Goal: Check status: Check status

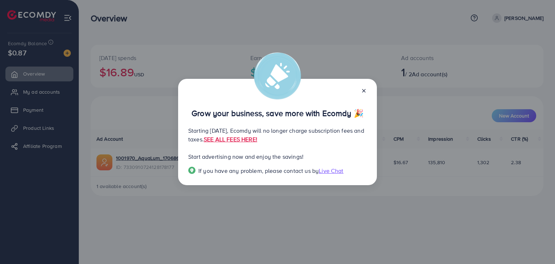
click at [366, 91] on icon at bounding box center [364, 91] width 6 height 6
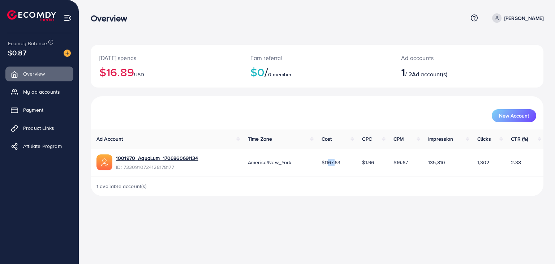
drag, startPoint x: 332, startPoint y: 162, endPoint x: 325, endPoint y: 162, distance: 6.9
click at [325, 162] on span "$1167.63" at bounding box center [331, 162] width 19 height 7
click at [157, 155] on link "1001970_AquaLum_1706860691134" at bounding box center [157, 157] width 82 height 7
drag, startPoint x: 322, startPoint y: 163, endPoint x: 342, endPoint y: 162, distance: 19.9
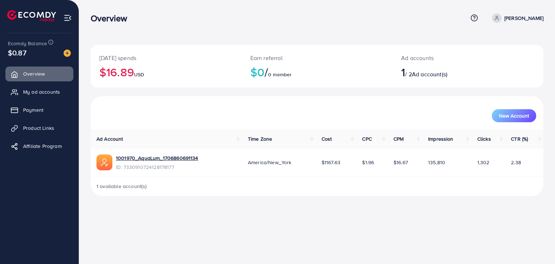
click at [342, 162] on td "$1167.63" at bounding box center [336, 163] width 41 height 28
click at [333, 163] on span "$1167.63" at bounding box center [331, 162] width 19 height 7
